Goal: Navigation & Orientation: Find specific page/section

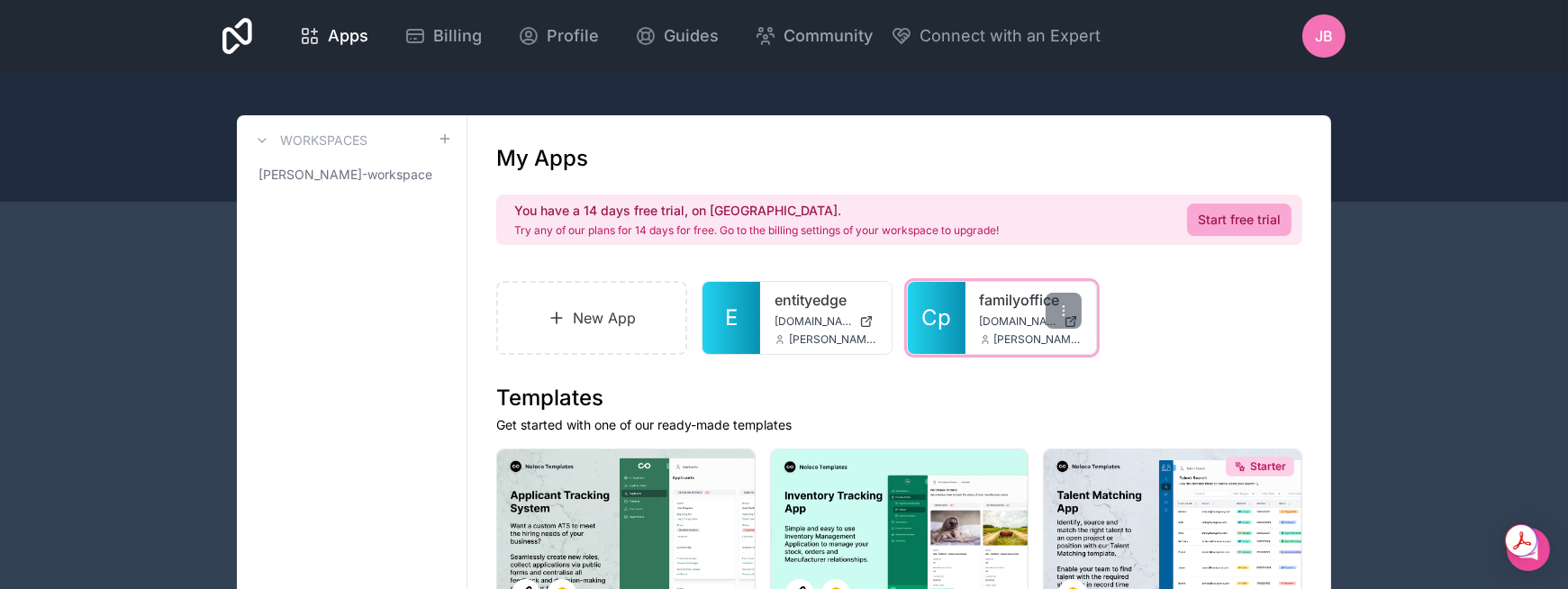
click at [987, 321] on span "[DOMAIN_NAME]" at bounding box center [1018, 321] width 78 height 14
click at [1008, 336] on span "[PERSON_NAME][EMAIL_ADDRESS][DOMAIN_NAME]" at bounding box center [1038, 339] width 88 height 14
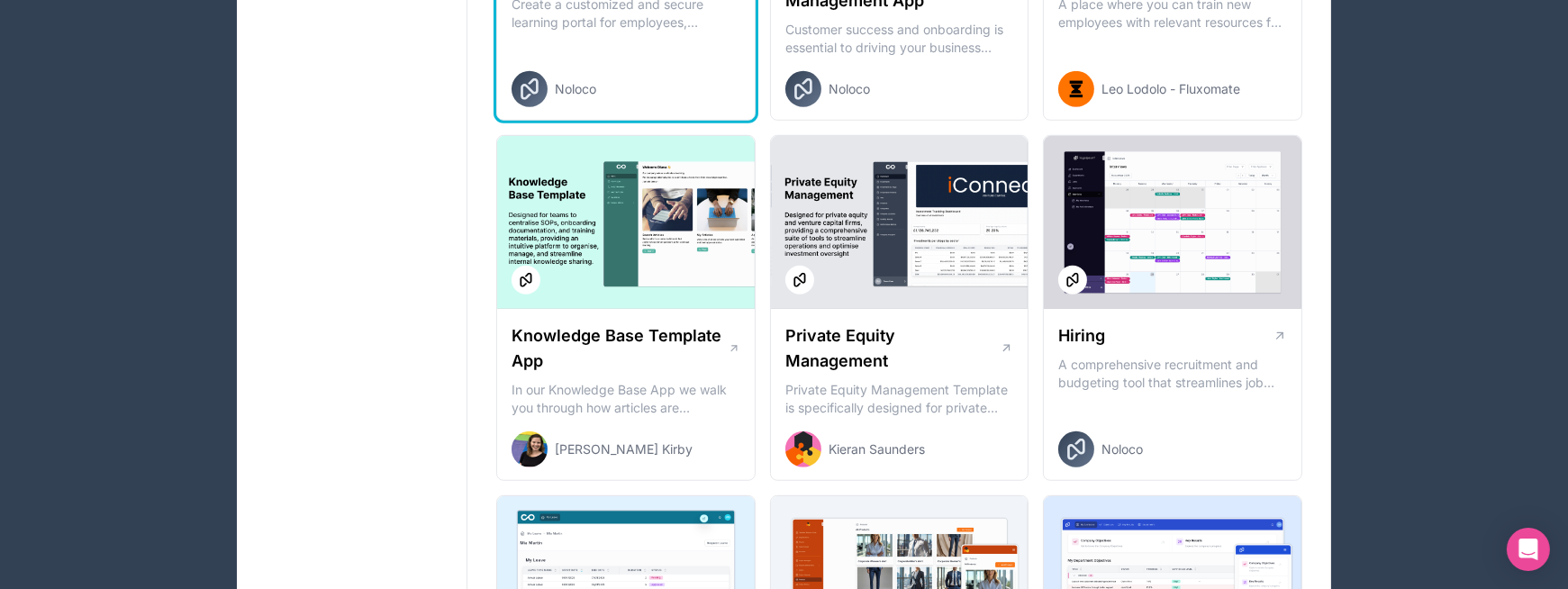
scroll to position [2113, 0]
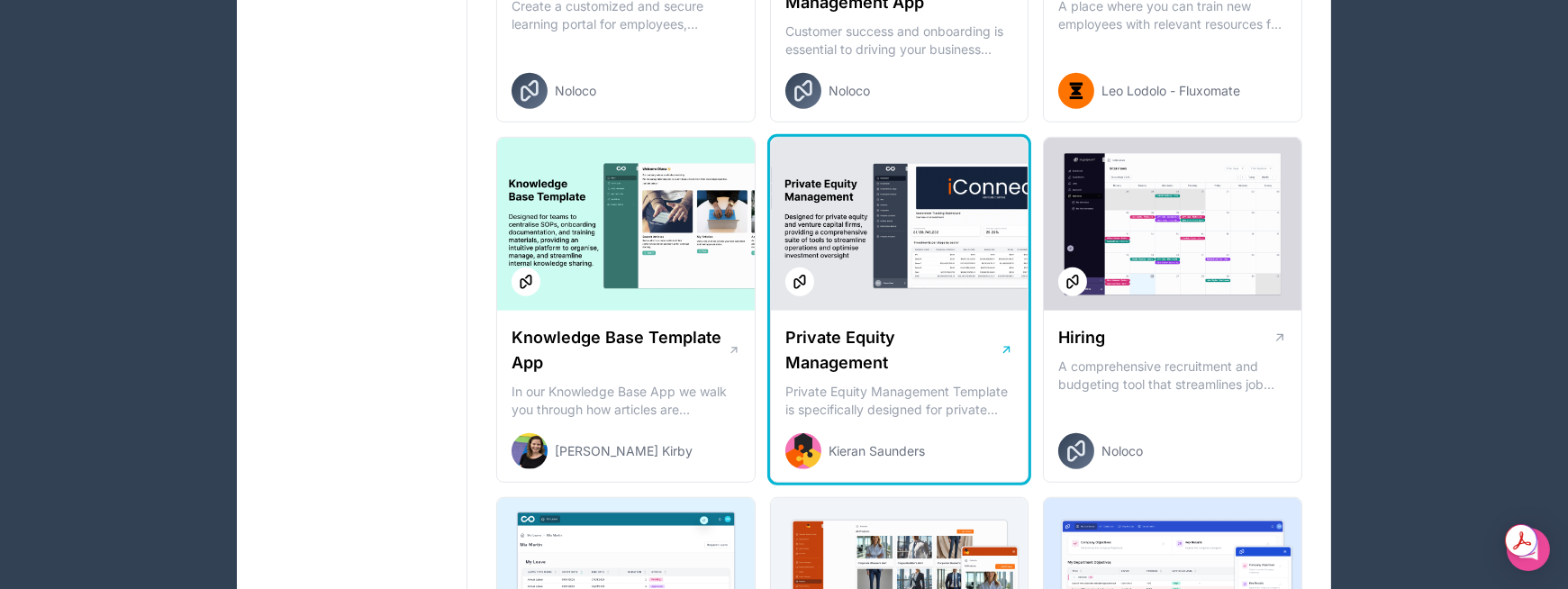
click at [919, 226] on div at bounding box center [899, 224] width 257 height 173
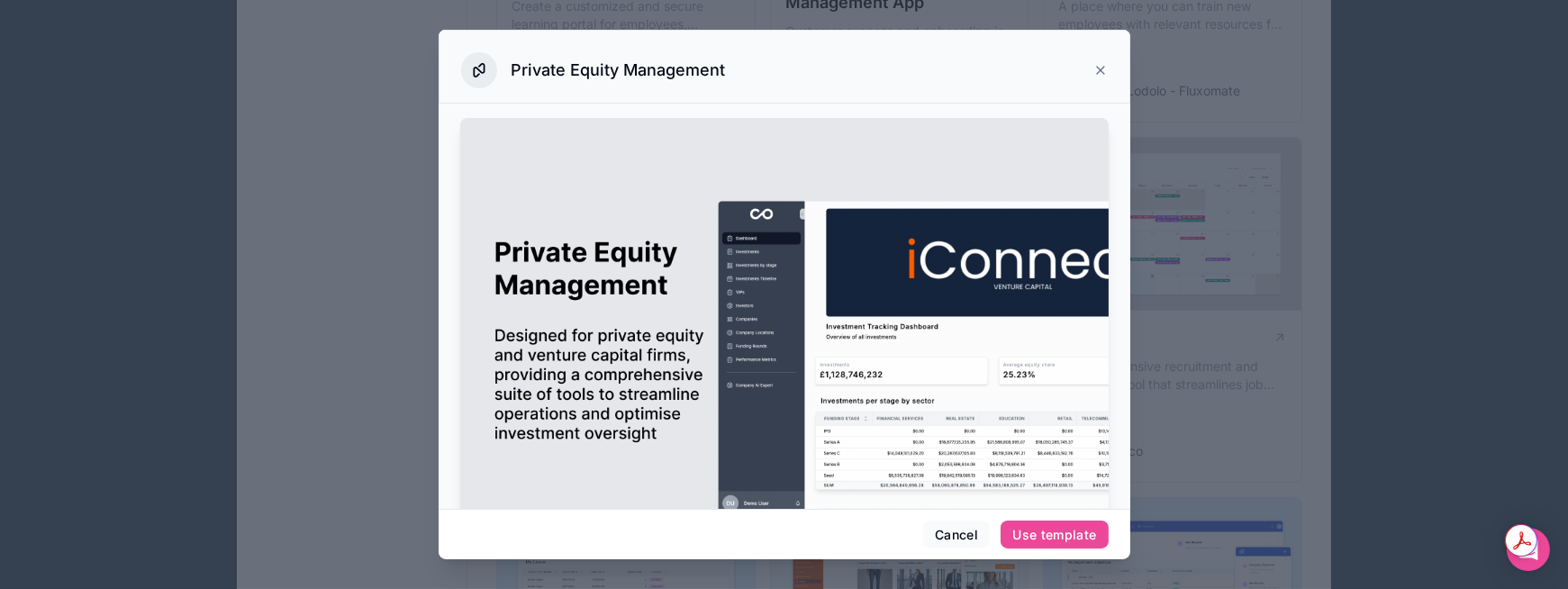
click at [903, 442] on img at bounding box center [784, 354] width 649 height 472
click at [1101, 69] on icon at bounding box center [1101, 70] width 7 height 7
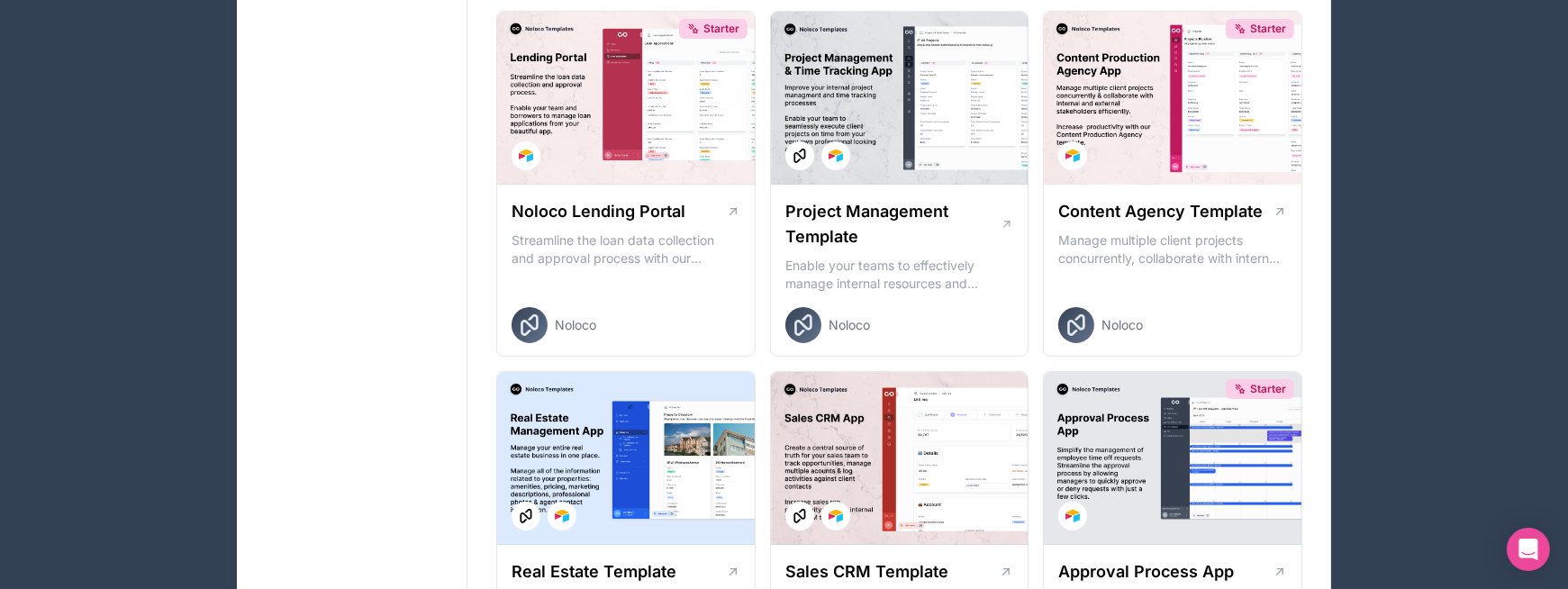
scroll to position [786, 0]
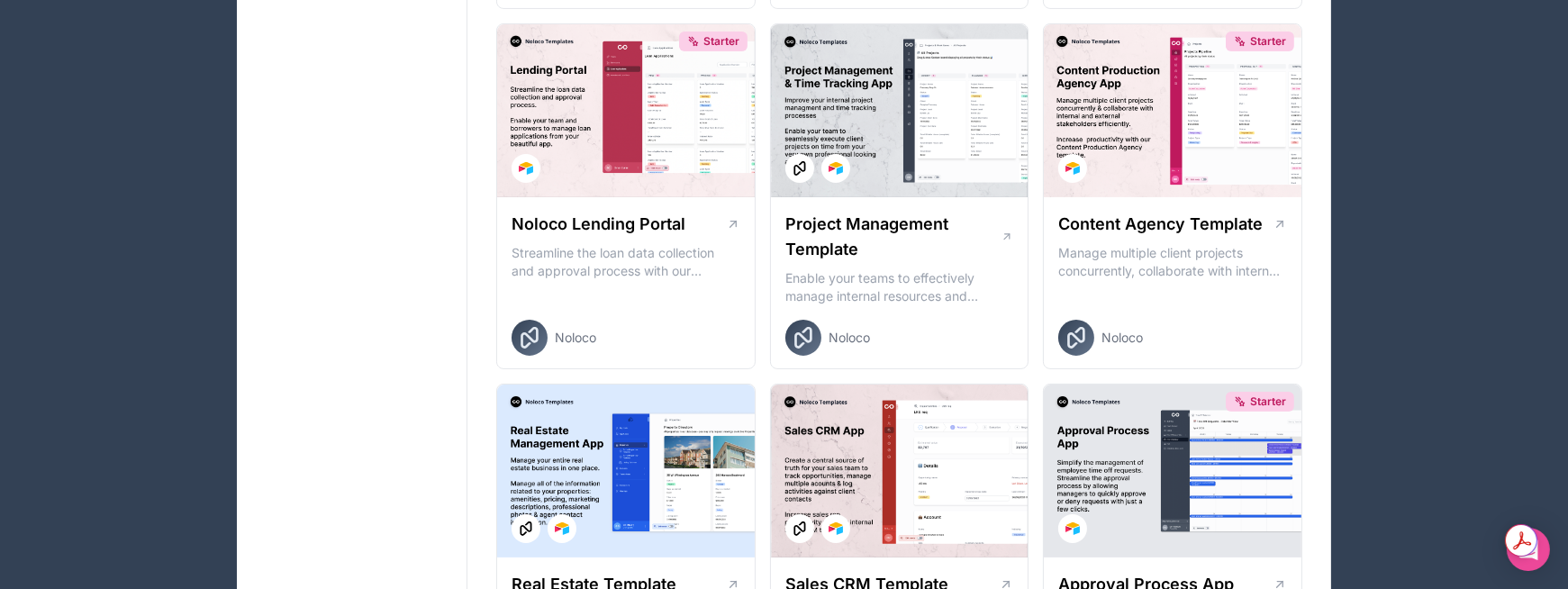
drag, startPoint x: 498, startPoint y: 343, endPoint x: 435, endPoint y: 331, distance: 64.1
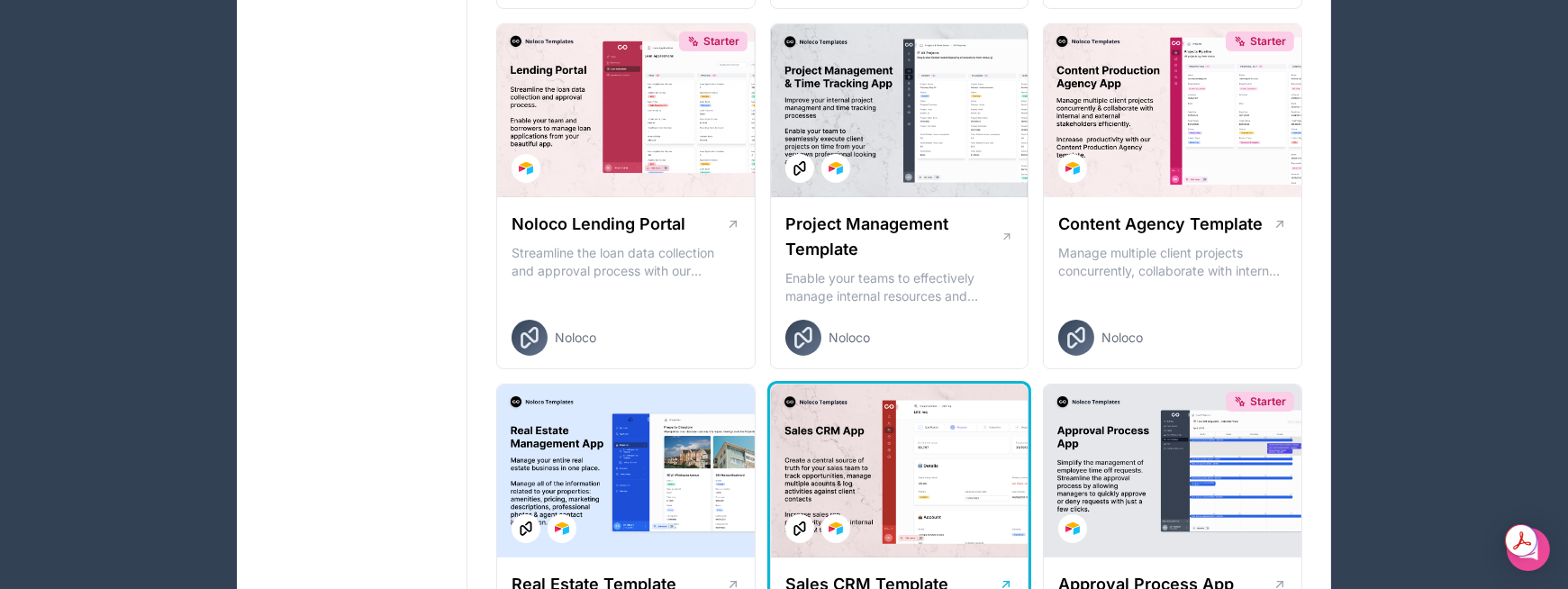
drag, startPoint x: 405, startPoint y: 306, endPoint x: 1009, endPoint y: 586, distance: 665.7
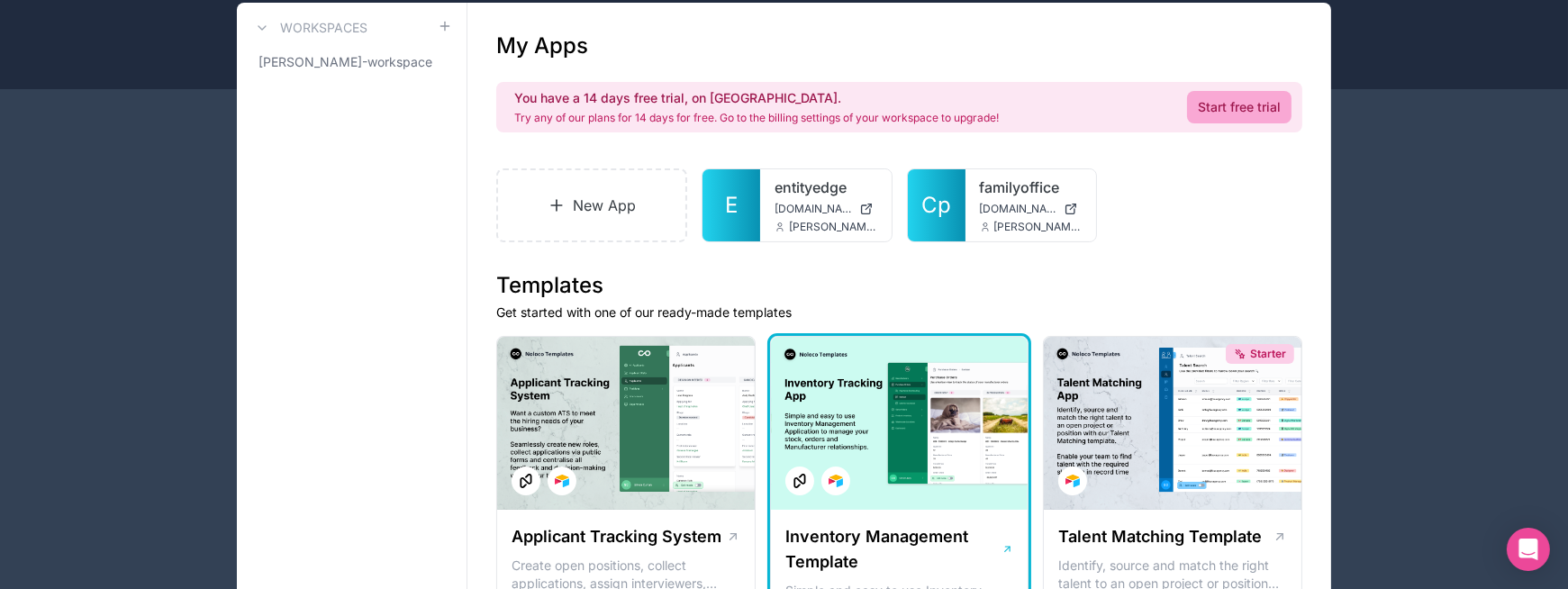
scroll to position [111, 0]
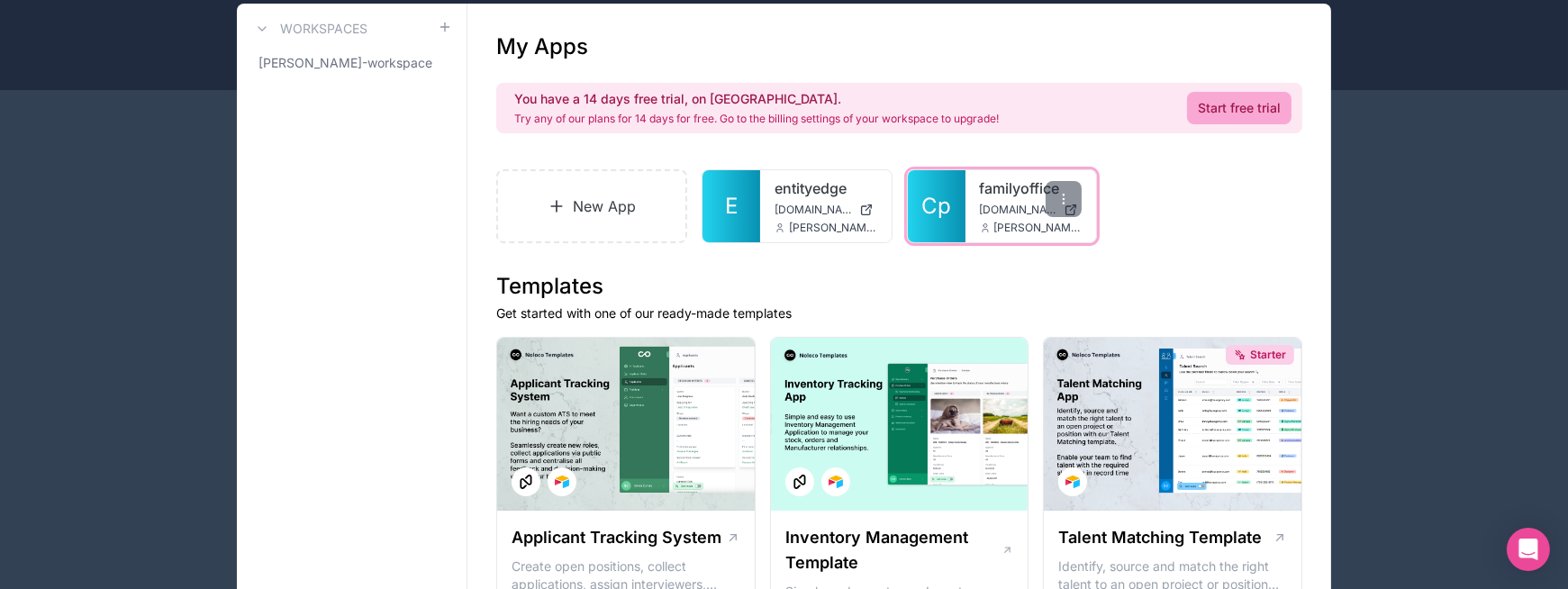
click at [1002, 229] on span "[PERSON_NAME][EMAIL_ADDRESS][DOMAIN_NAME]" at bounding box center [1038, 228] width 88 height 14
click at [1065, 203] on icon at bounding box center [1062, 199] width 14 height 14
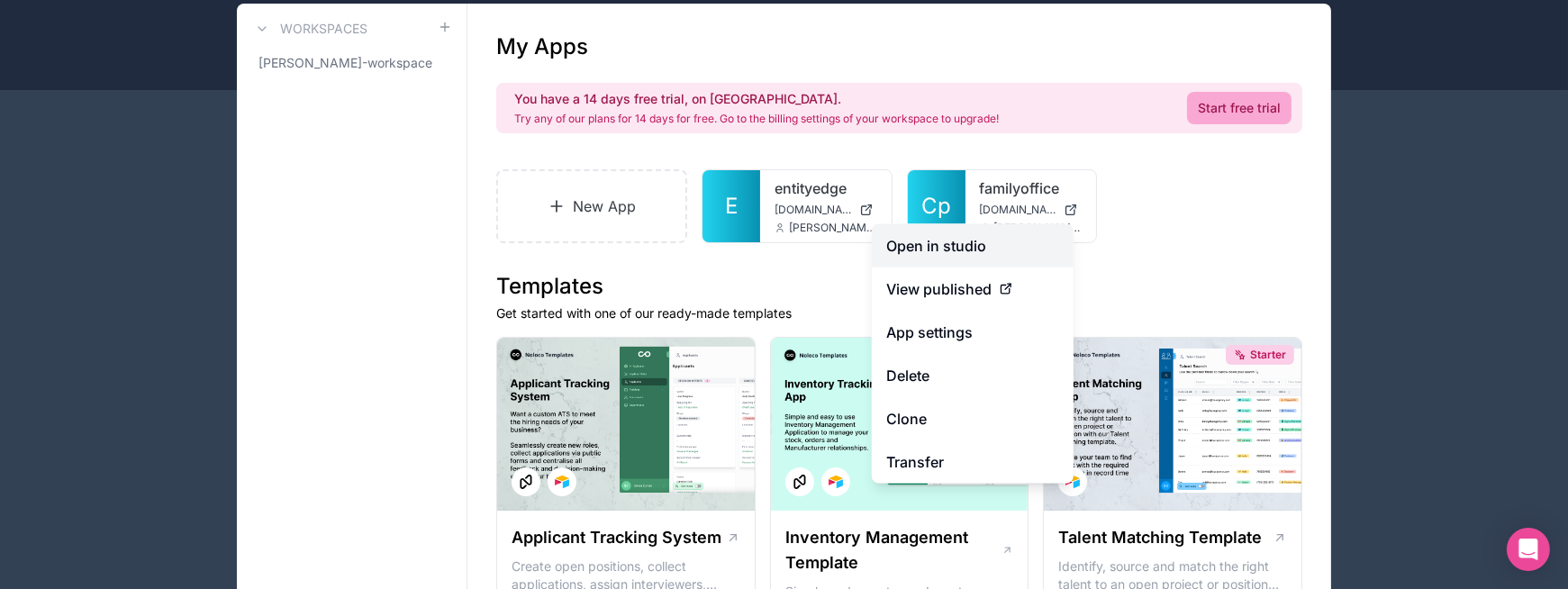
click at [926, 246] on link "Open in studio" at bounding box center [972, 246] width 201 height 43
